Goal: Navigation & Orientation: Find specific page/section

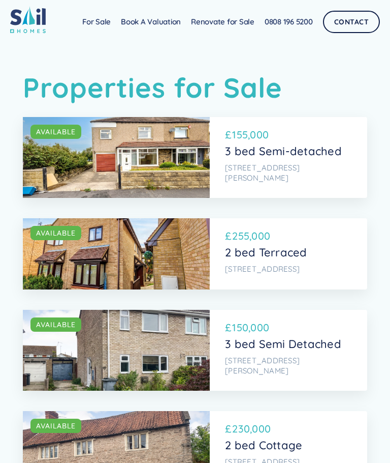
click at [390, 165] on html "Sail Home For Sale FAQs Blog Testimonials Renovate for Sale Book A Valuation Re…" at bounding box center [195, 231] width 390 height 463
click at [91, 21] on link "For Sale" at bounding box center [96, 22] width 39 height 20
click at [220, 26] on link "Renovate for Sale" at bounding box center [223, 22] width 74 height 20
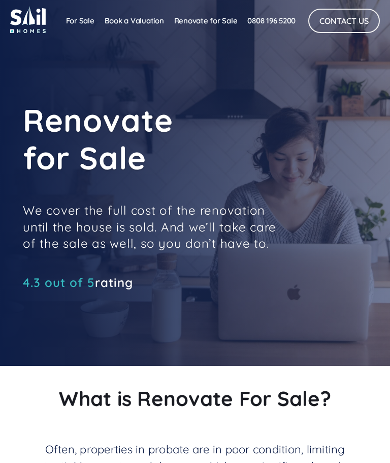
click at [84, 26] on link "For Sale" at bounding box center [80, 21] width 39 height 20
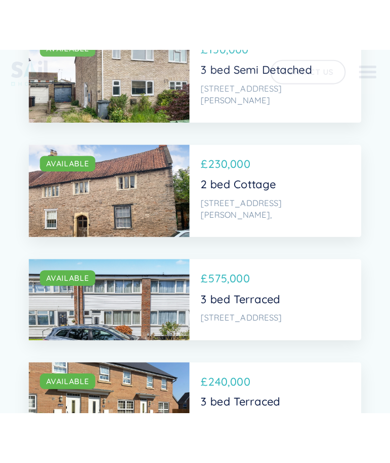
scroll to position [263, 0]
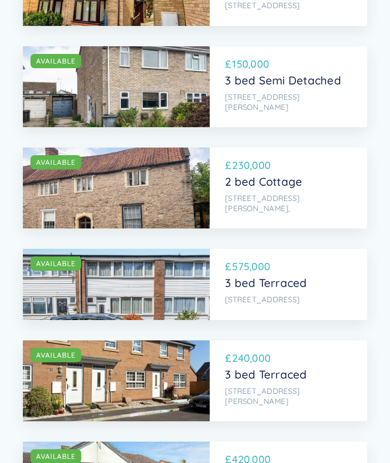
click at [257, 158] on p "230,000" at bounding box center [251, 165] width 39 height 15
